Goal: Task Accomplishment & Management: Manage account settings

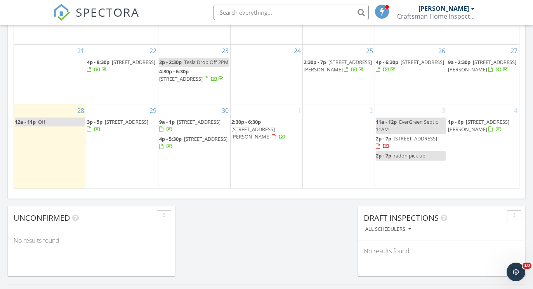
scroll to position [523, 0]
click at [333, 65] on span "25 Buxton Rd, Chatham Township 07928" at bounding box center [338, 66] width 68 height 14
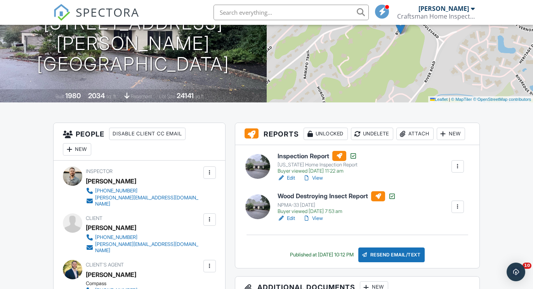
click at [419, 135] on div "Attach" at bounding box center [414, 134] width 37 height 12
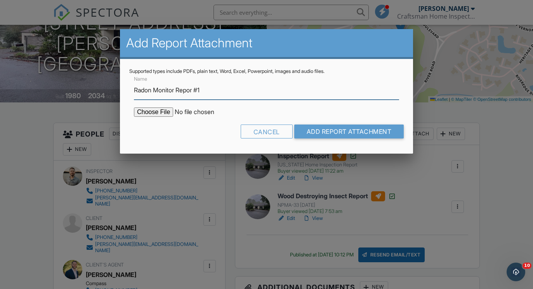
click at [194, 90] on input "Radon Monitor Repor #1" at bounding box center [266, 90] width 265 height 19
type input "Radon Monitor Report #1"
click at [163, 108] on input "file" at bounding box center [200, 112] width 132 height 9
type input "C:\fakepath\25-Buxton-Rd202509282023.pdf"
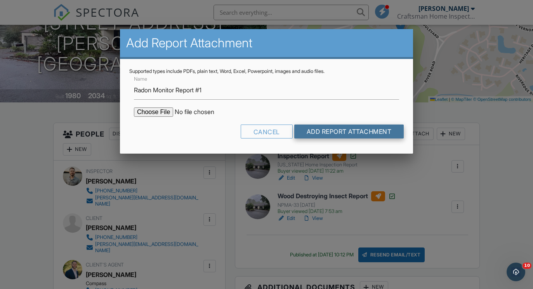
click at [329, 134] on input "Add Report Attachment" at bounding box center [349, 132] width 110 height 14
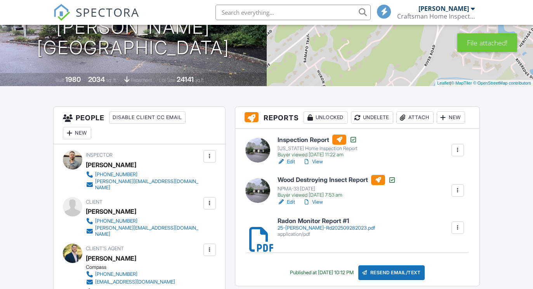
scroll to position [121, 0]
click at [422, 119] on div "Attach" at bounding box center [414, 117] width 37 height 12
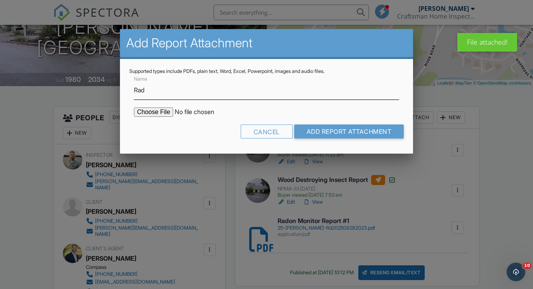
scroll to position [0, 0]
type input "Radon Monitor Report #2"
click at [152, 114] on input "file" at bounding box center [200, 112] width 132 height 9
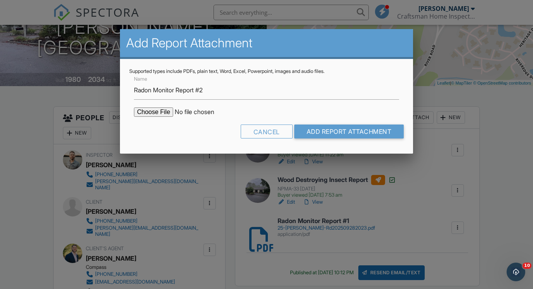
type input "C:\fakepath\25-Buxton-Rd202509282028.pdf"
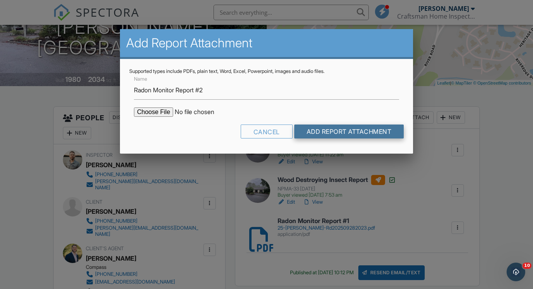
click at [348, 138] on input "Add Report Attachment" at bounding box center [349, 132] width 110 height 14
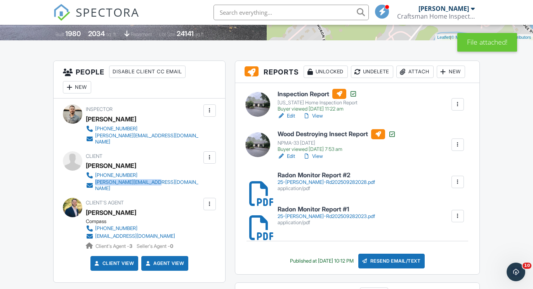
drag, startPoint x: 165, startPoint y: 179, endPoint x: 96, endPoint y: 178, distance: 69.1
click at [96, 178] on div "[PHONE_NUMBER] [EMAIL_ADDRESS][DOMAIN_NAME]" at bounding box center [147, 182] width 122 height 20
copy div "[PERSON_NAME][EMAIL_ADDRESS][DOMAIN_NAME]"
